Goal: Information Seeking & Learning: Check status

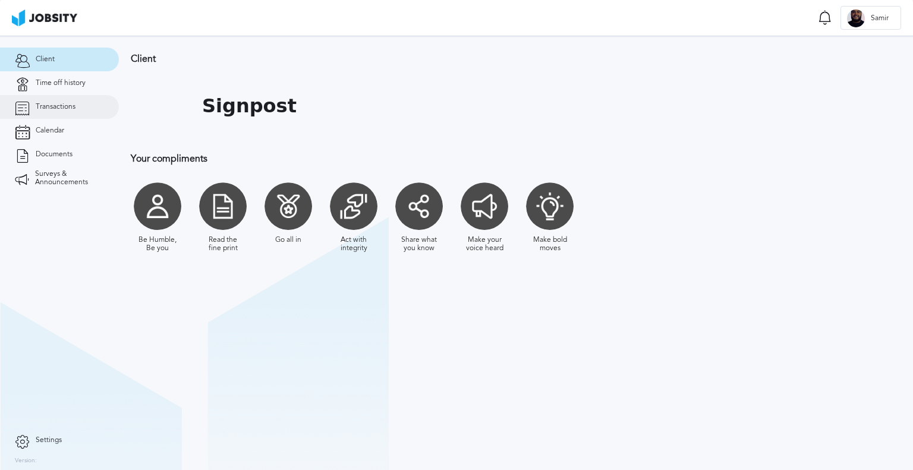
click at [79, 111] on link "Transactions" at bounding box center [59, 107] width 119 height 24
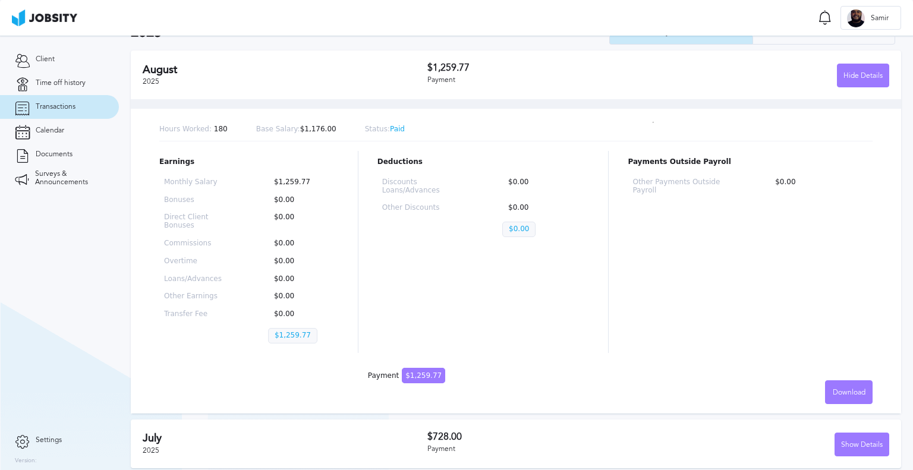
scroll to position [59, 0]
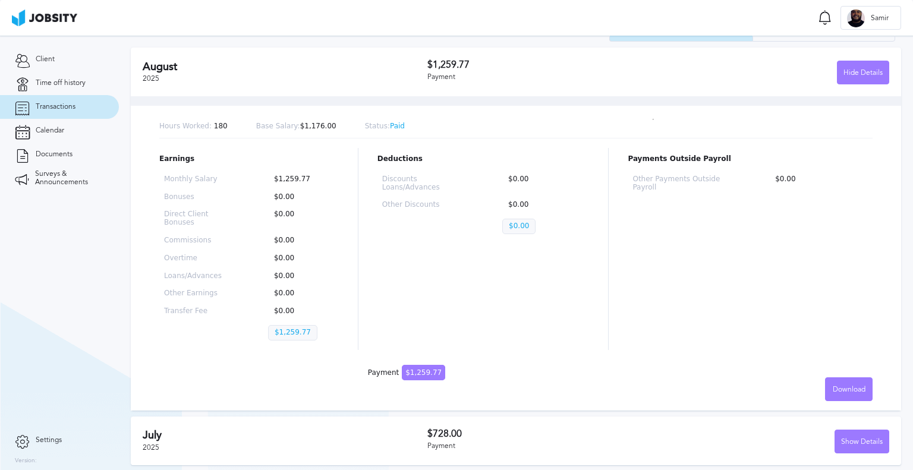
drag, startPoint x: 612, startPoint y: 439, endPoint x: 740, endPoint y: 436, distance: 128.5
click at [619, 439] on div "$728.00 Payment" at bounding box center [543, 441] width 231 height 25
click at [841, 435] on div "Show Details" at bounding box center [862, 442] width 54 height 24
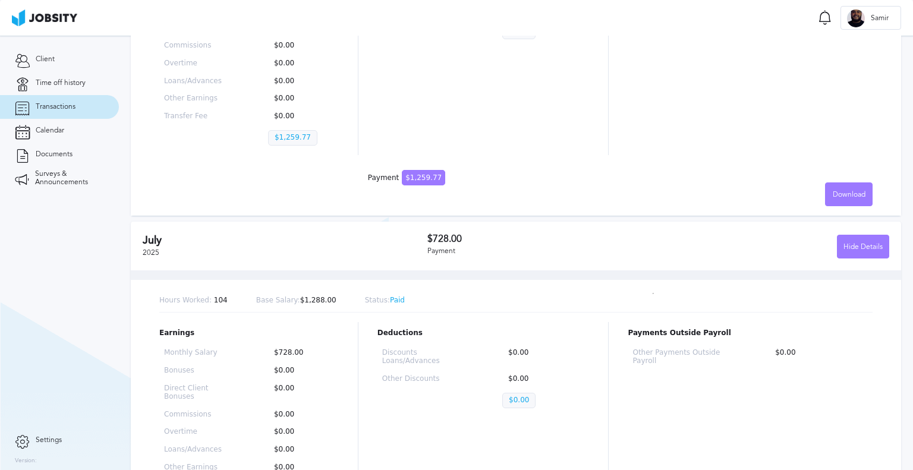
scroll to position [373, 0]
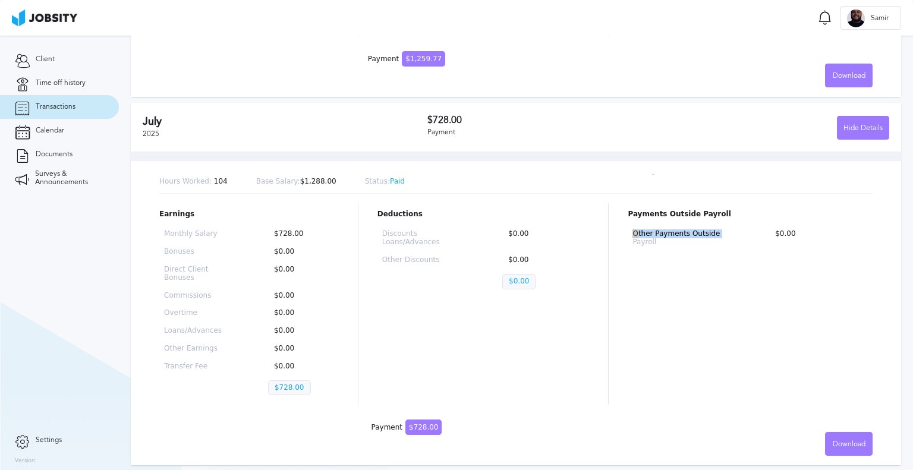
click at [621, 238] on div "Earnings Monthly Salary $728.00 Bonuses $0.00 Direct Client Bonuses $0.00 Commi…" at bounding box center [516, 304] width 714 height 202
click at [608, 319] on div at bounding box center [608, 304] width 1 height 202
drag, startPoint x: 238, startPoint y: 189, endPoint x: 209, endPoint y: 185, distance: 29.4
click at [209, 185] on div "Hours Worked: 104 Base Salary: $1,288.00 Status: Paid" at bounding box center [516, 182] width 714 height 23
